Goal: Check status: Check status

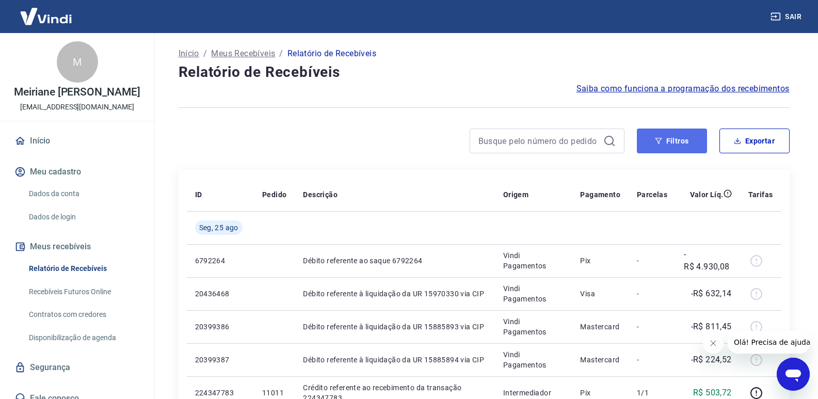
click at [668, 133] on button "Filtros" at bounding box center [672, 140] width 70 height 25
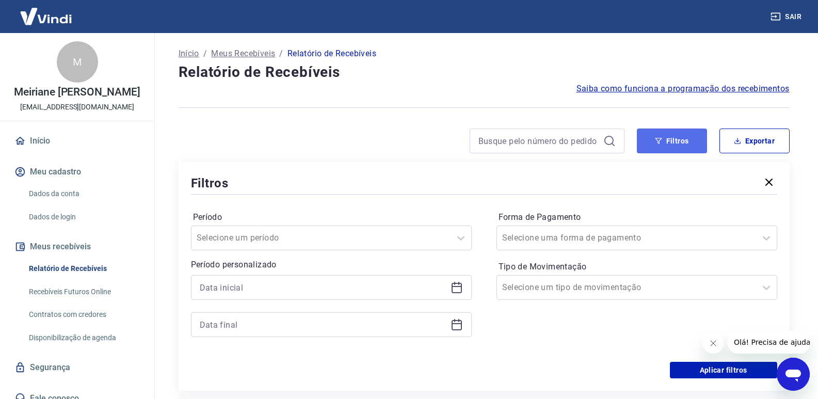
click at [674, 145] on button "Filtros" at bounding box center [672, 140] width 70 height 25
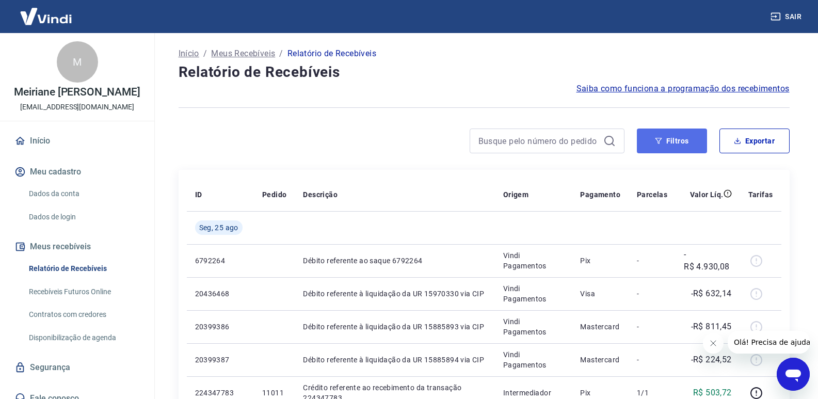
click at [674, 145] on button "Filtros" at bounding box center [672, 140] width 70 height 25
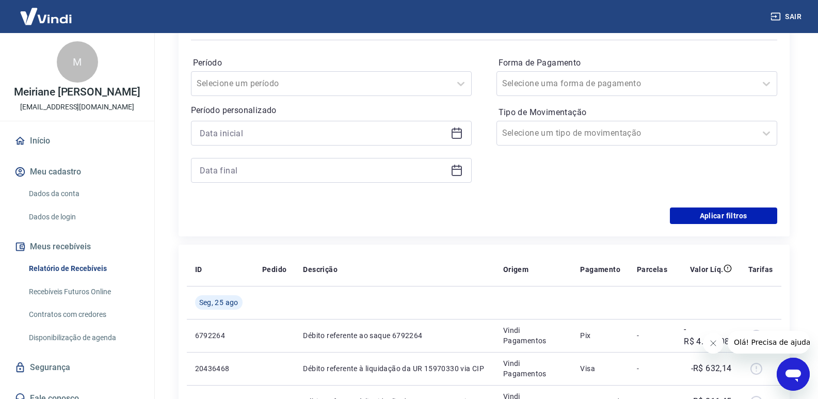
scroll to position [155, 0]
click at [262, 124] on div at bounding box center [331, 132] width 281 height 25
click at [377, 130] on input at bounding box center [323, 132] width 247 height 15
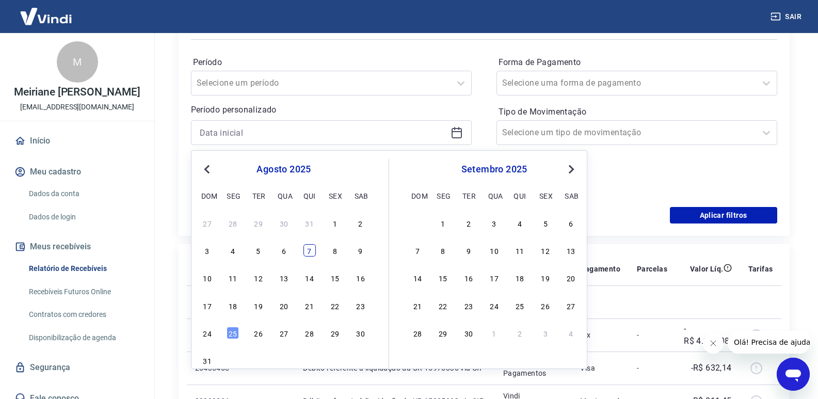
click at [311, 251] on div "7" at bounding box center [309, 250] width 12 height 12
type input "[DATE]"
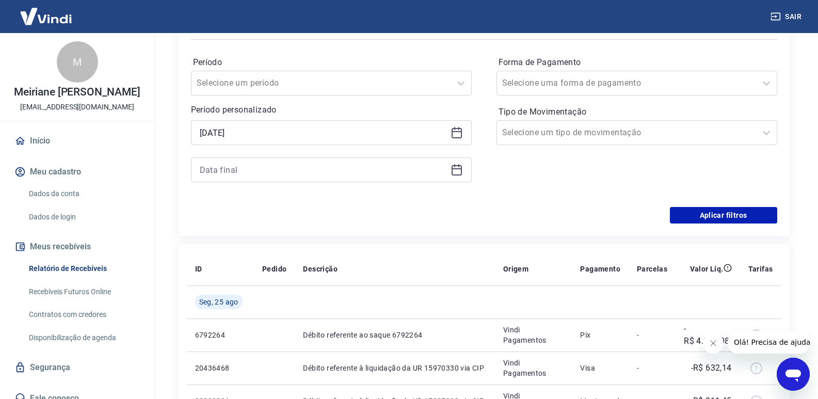
click at [304, 182] on div at bounding box center [331, 169] width 281 height 25
click at [301, 170] on input at bounding box center [323, 169] width 247 height 15
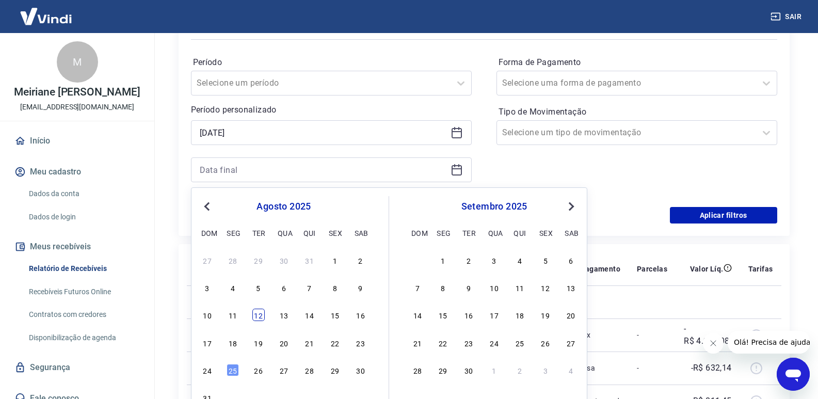
click at [260, 320] on div "12" at bounding box center [258, 315] width 12 height 12
type input "[DATE]"
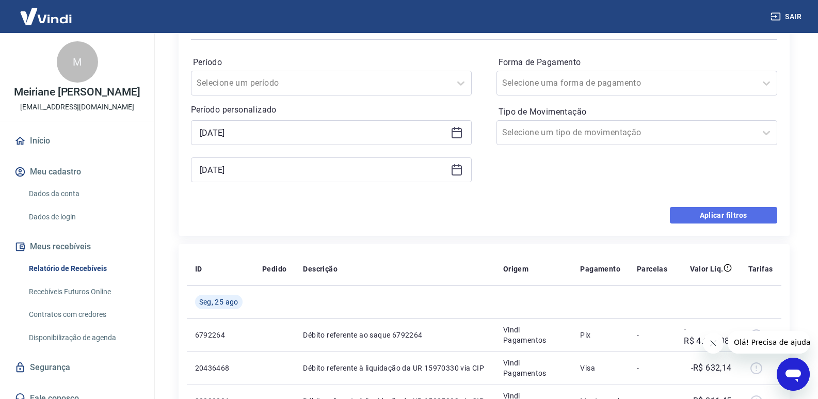
click at [738, 218] on button "Aplicar filtros" at bounding box center [723, 215] width 107 height 17
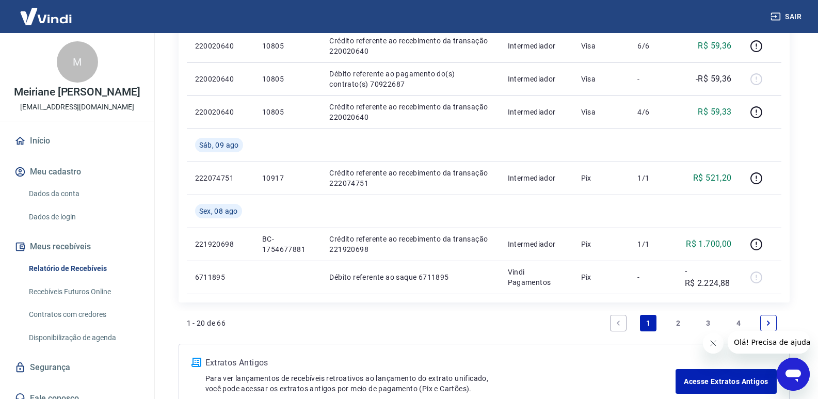
scroll to position [807, 0]
